Goal: Connect with others: Connect with others

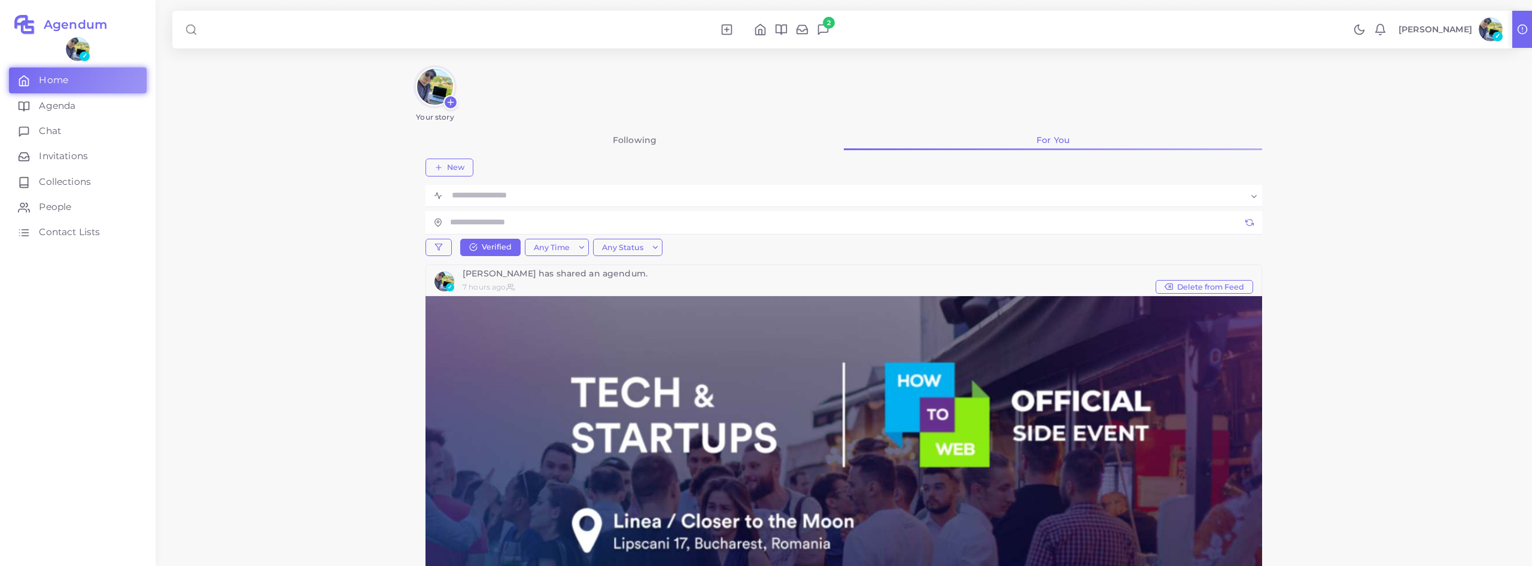
click at [1501, 23] on link "[PERSON_NAME] ✓" at bounding box center [1450, 29] width 114 height 24
click at [1430, 194] on link "Logout" at bounding box center [1456, 190] width 99 height 23
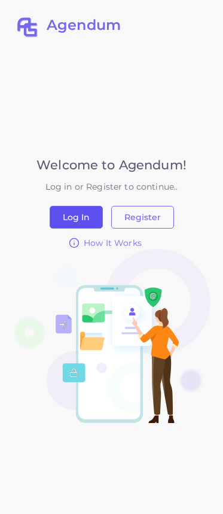
click at [78, 216] on button "Log In" at bounding box center [76, 217] width 53 height 23
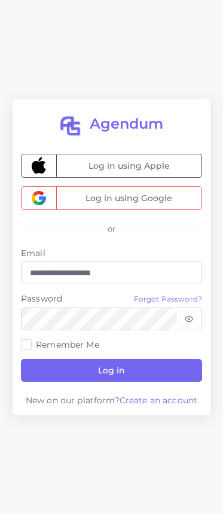
type input "**********"
click at [59, 345] on label "Remember Me" at bounding box center [67, 345] width 63 height 12
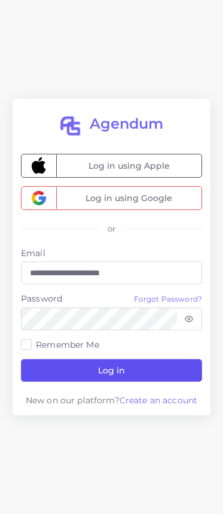
click at [77, 364] on button "Log in" at bounding box center [111, 370] width 181 height 23
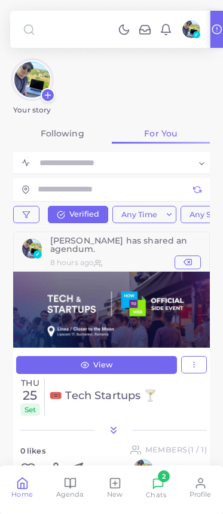
click at [192, 32] on img at bounding box center [192, 29] width 18 height 18
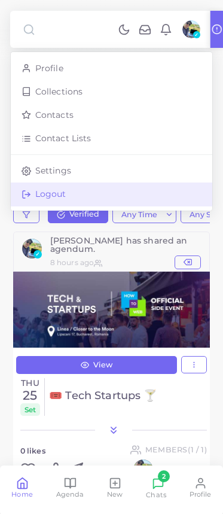
click at [157, 196] on link "Logout" at bounding box center [112, 194] width 202 height 23
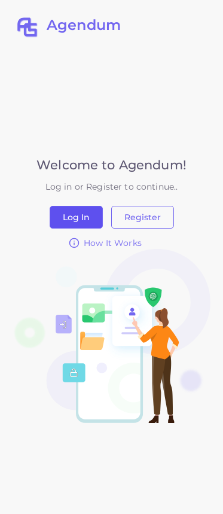
click at [90, 209] on button "Log In" at bounding box center [76, 217] width 53 height 23
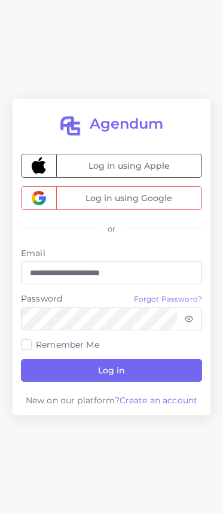
click at [88, 348] on label "Remember Me" at bounding box center [67, 345] width 63 height 12
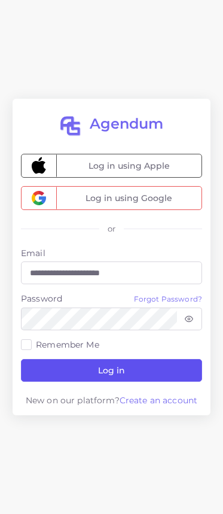
click at [91, 375] on button "Log in" at bounding box center [111, 370] width 181 height 23
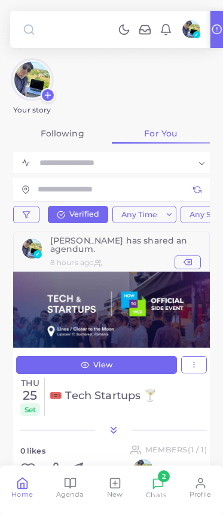
click at [29, 486] on div "Home" at bounding box center [22, 488] width 22 height 22
click at [172, 29] on icon at bounding box center [166, 29] width 13 height 13
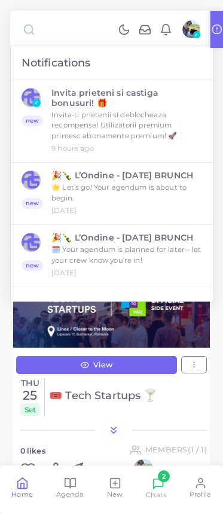
click at [171, 29] on icon at bounding box center [166, 29] width 13 height 13
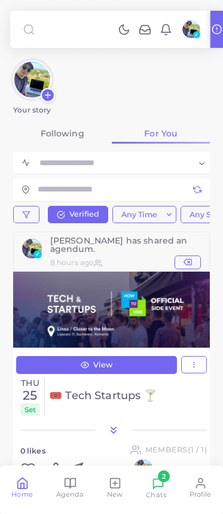
click at [69, 31] on link at bounding box center [66, 29] width 95 height 19
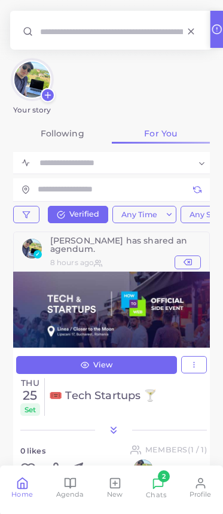
click at [146, 85] on div "Your story" at bounding box center [111, 86] width 203 height 56
click at [194, 34] on icon at bounding box center [191, 31] width 11 height 11
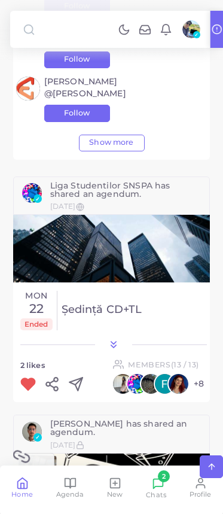
scroll to position [1086, 0]
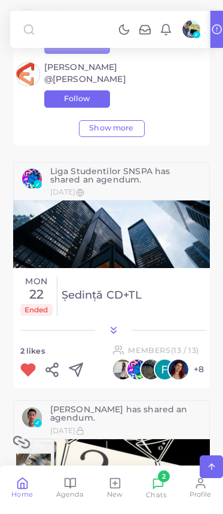
click at [37, 181] on span "✓" at bounding box center [38, 184] width 8 height 8
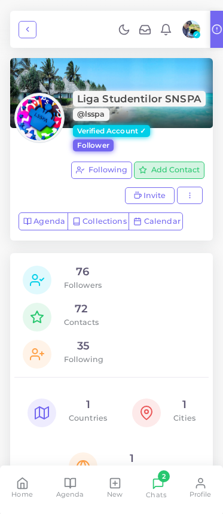
click at [150, 172] on button "Add Contact" at bounding box center [169, 171] width 71 height 18
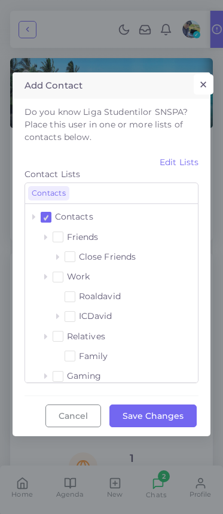
click at [203, 81] on button "×" at bounding box center [204, 84] width 20 height 20
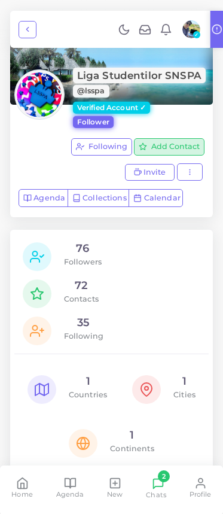
scroll to position [32, 0]
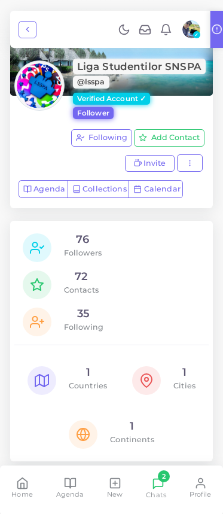
click at [83, 284] on p "Contacts" at bounding box center [81, 290] width 35 height 13
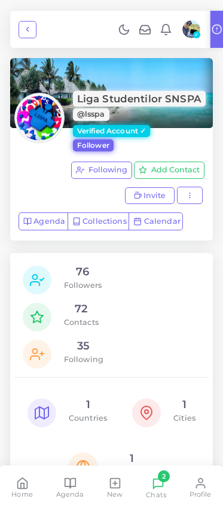
click at [172, 265] on div "76 Followers 72 Contacts 35 Following 1 Countries 1 Cities 1 Continents" at bounding box center [111, 373] width 203 height 241
click at [23, 484] on icon at bounding box center [22, 483] width 13 height 13
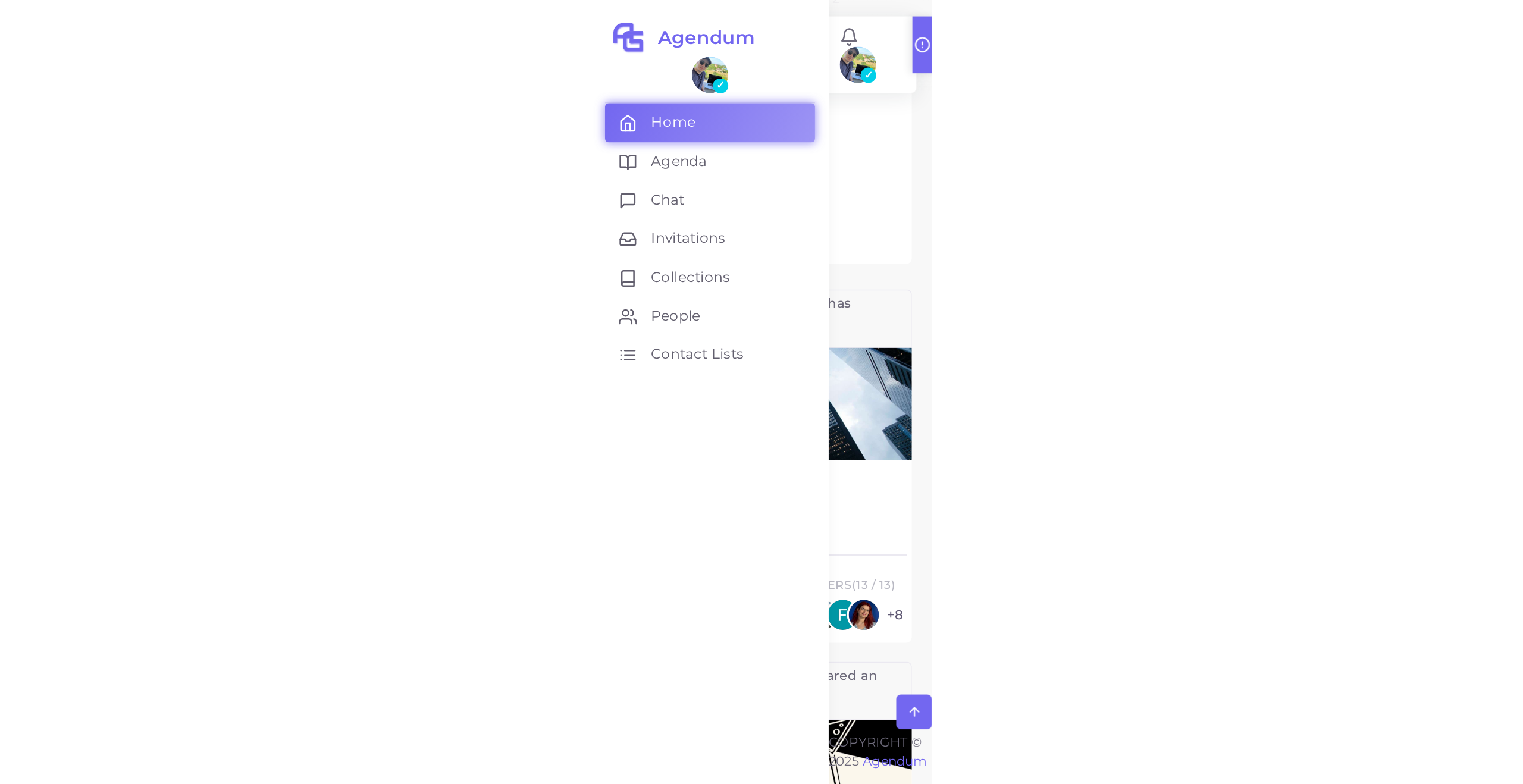
scroll to position [1105, 0]
